Goal: Task Accomplishment & Management: Use online tool/utility

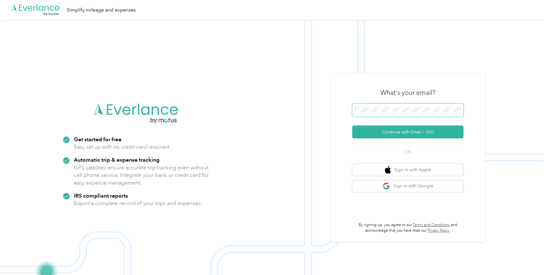
click at [376, 114] on span at bounding box center [407, 110] width 111 height 14
click at [393, 129] on button "Continue with Email / SSO" at bounding box center [407, 131] width 111 height 13
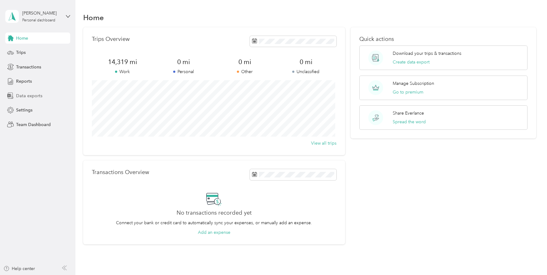
click at [27, 95] on span "Data exports" at bounding box center [29, 95] width 26 height 6
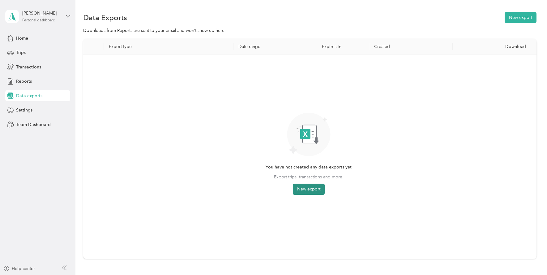
click at [313, 187] on button "New export" at bounding box center [309, 188] width 32 height 11
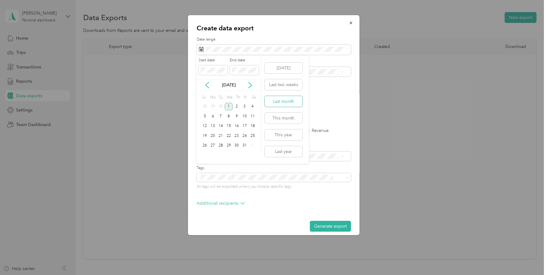
click at [275, 102] on button "Last month" at bounding box center [284, 101] width 38 height 11
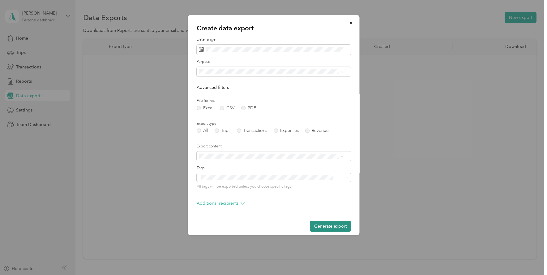
click at [315, 226] on button "Generate export" at bounding box center [330, 225] width 41 height 11
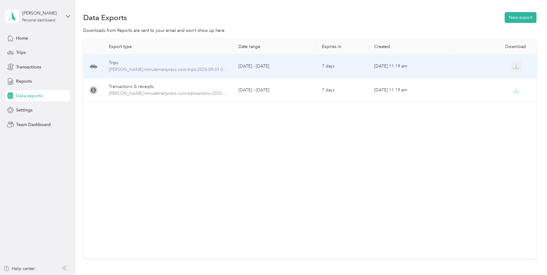
click at [514, 65] on icon "button" at bounding box center [516, 67] width 6 height 6
